Goal: Register for event/course

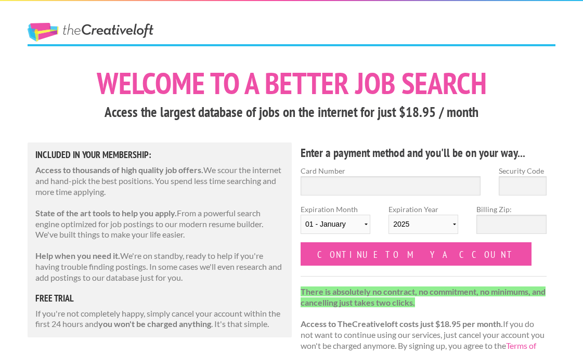
click at [68, 31] on link "The Creative Loft" at bounding box center [91, 32] width 126 height 19
click at [48, 31] on link "The Creative Loft" at bounding box center [91, 32] width 126 height 19
